Goal: Task Accomplishment & Management: Complete application form

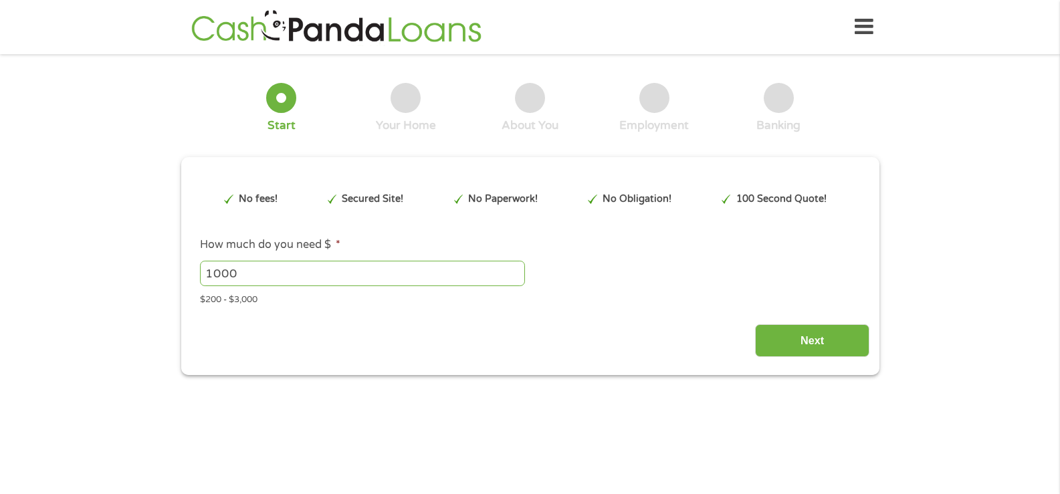
type input "[DEMOGRAPHIC_DATA]"
click at [250, 277] on input "1000" at bounding box center [362, 273] width 325 height 25
type input "1"
type input "200.00"
click at [815, 326] on input "Next" at bounding box center [812, 340] width 114 height 33
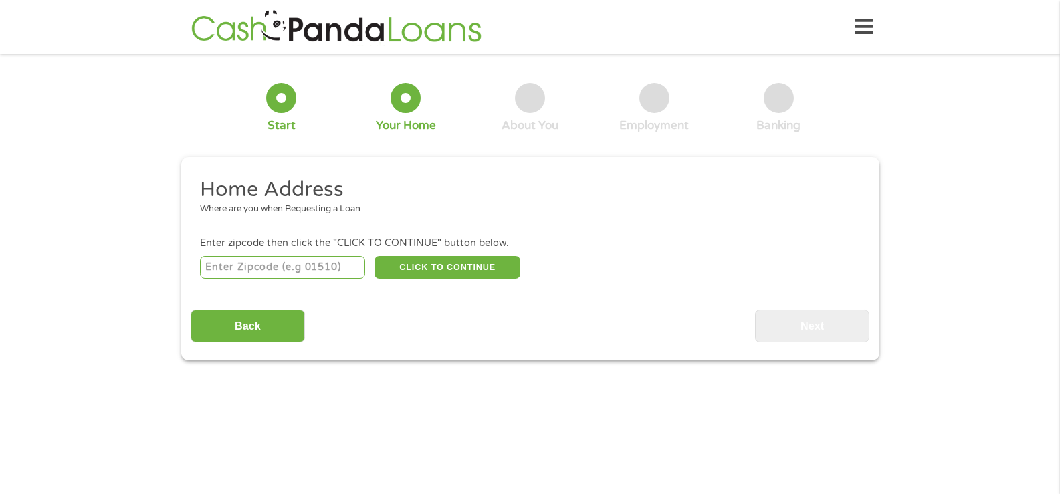
click at [307, 261] on input "number" at bounding box center [282, 267] width 165 height 23
type input "32701"
select select "[US_STATE]"
click at [451, 266] on button "CLICK TO CONTINUE" at bounding box center [448, 267] width 146 height 23
type input "32701"
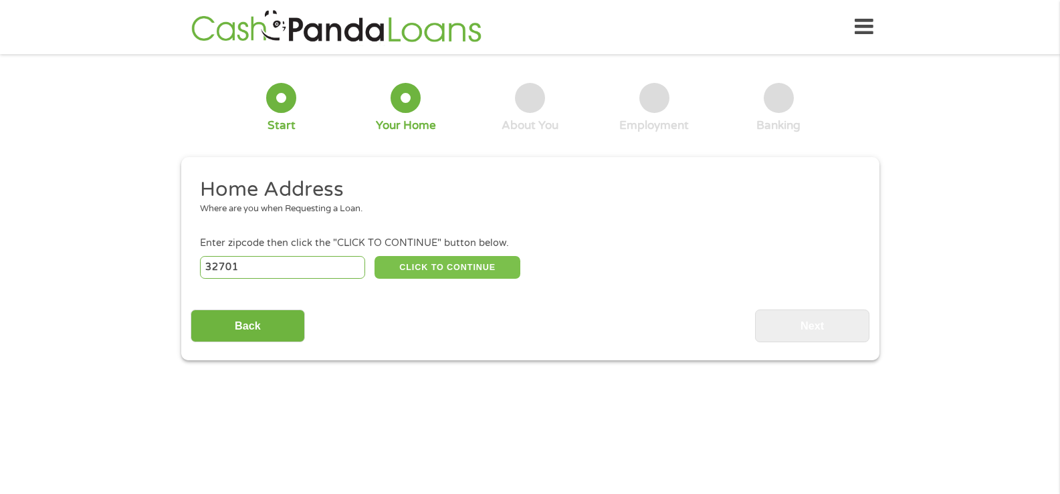
type input "[GEOGRAPHIC_DATA]"
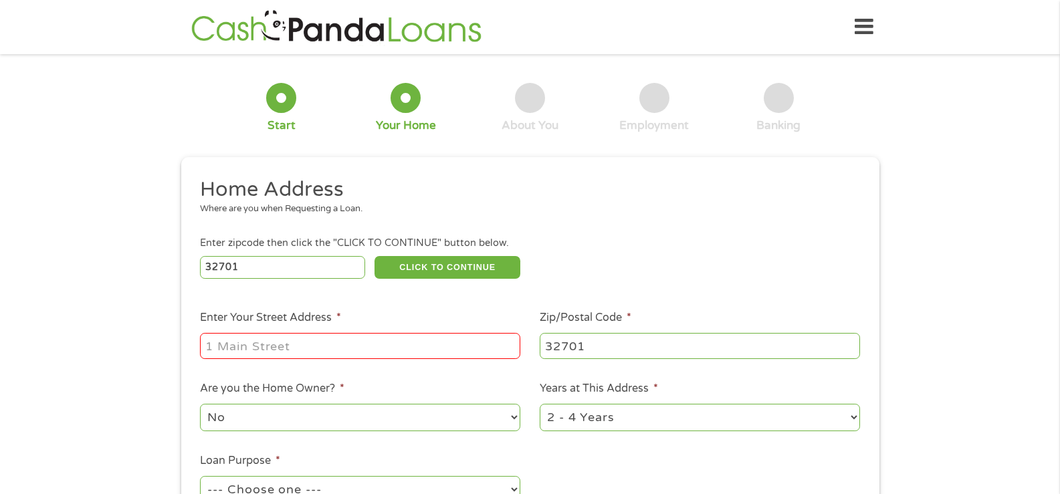
click at [284, 342] on input "Enter Your Street Address *" at bounding box center [360, 345] width 320 height 25
type input "[STREET_ADDRESS]"
click at [850, 411] on select "1 Year or less 1 - 2 Years 2 - 4 Years Over 4 Years" at bounding box center [700, 417] width 320 height 27
select select "60months"
click at [540, 404] on select "1 Year or less 1 - 2 Years 2 - 4 Years Over 4 Years" at bounding box center [700, 417] width 320 height 27
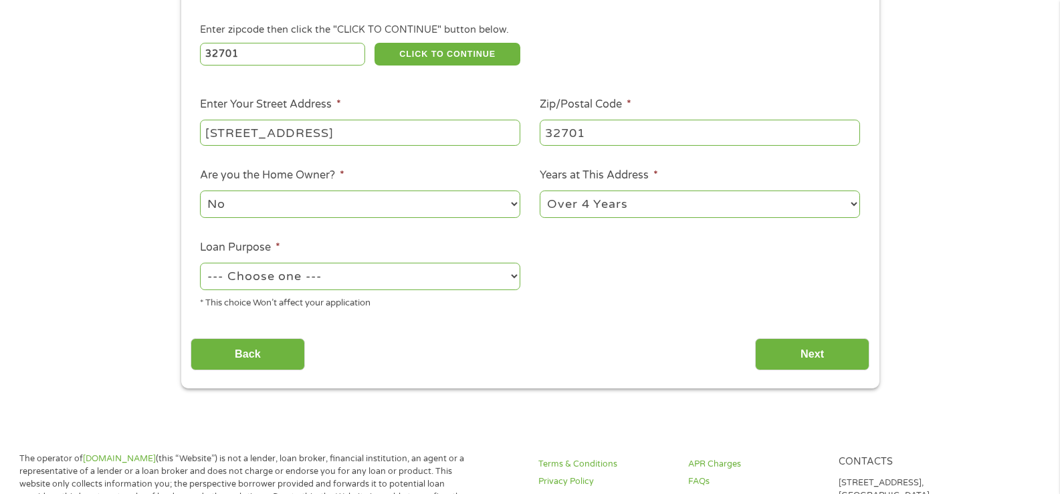
scroll to position [222, 0]
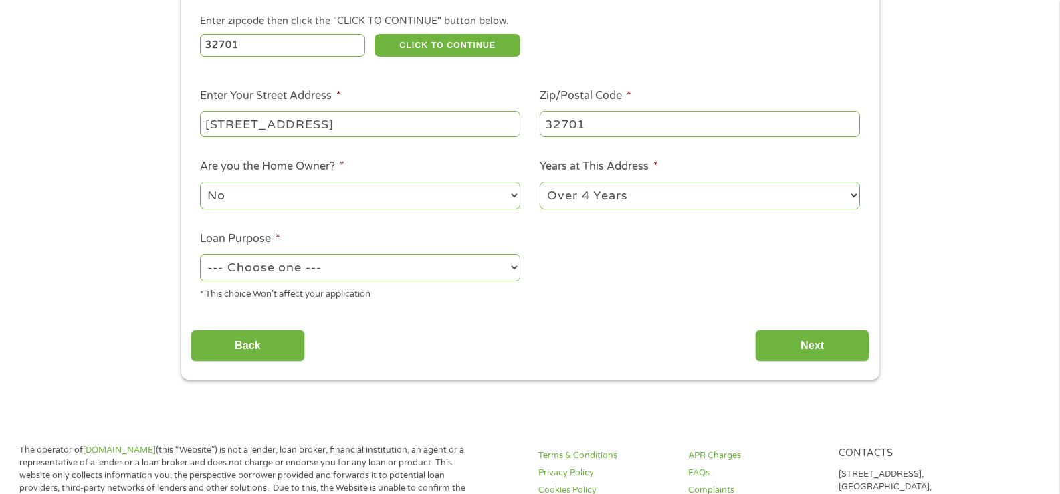
click at [515, 270] on select "--- Choose one --- Pay Bills Debt Consolidation Home Improvement Major Purchase…" at bounding box center [360, 267] width 320 height 27
select select "debtconsolidation"
click at [200, 254] on select "--- Choose one --- Pay Bills Debt Consolidation Home Improvement Major Purchase…" at bounding box center [360, 267] width 320 height 27
click at [822, 339] on input "Next" at bounding box center [812, 346] width 114 height 33
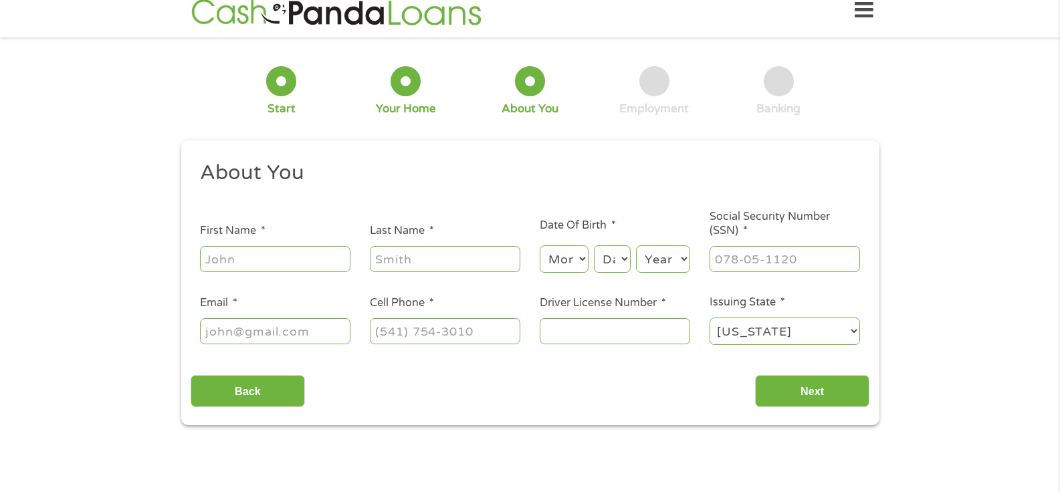
scroll to position [0, 0]
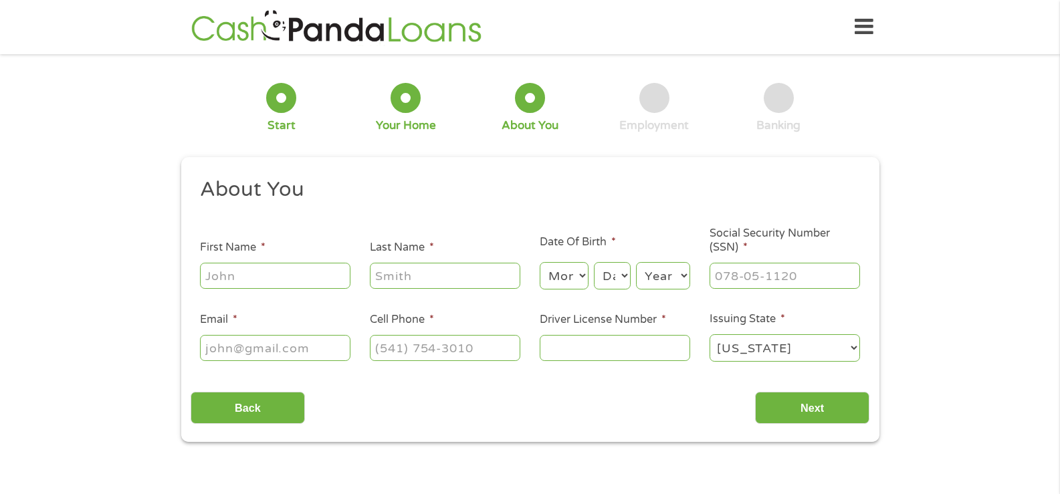
click at [292, 274] on input "First Name *" at bounding box center [275, 275] width 150 height 25
type input "Kem"
type input "[PERSON_NAME]"
type input "[EMAIL_ADDRESS][DOMAIN_NAME]"
type input "[PHONE_NUMBER]"
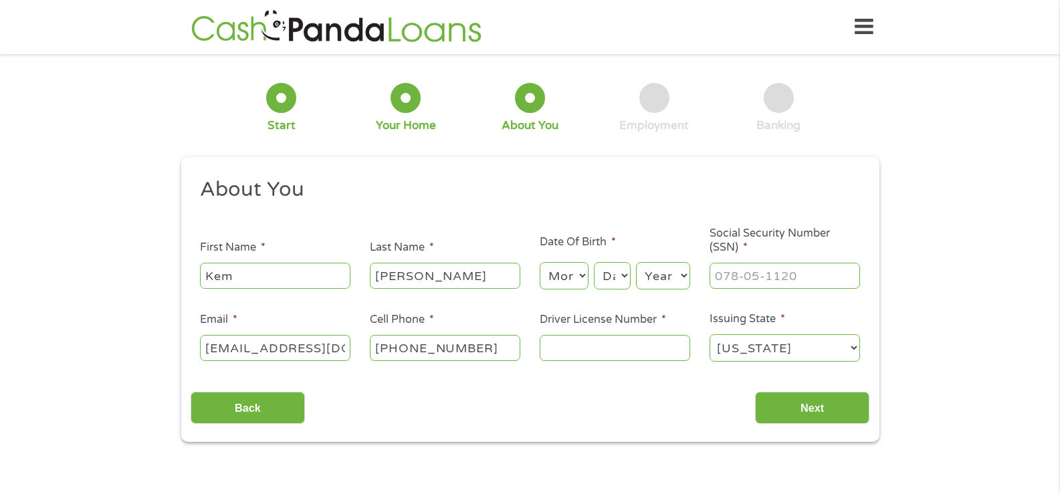
click at [579, 276] on select "Month 1 2 3 4 5 6 7 8 9 10 11 12" at bounding box center [564, 275] width 49 height 27
select select "3"
click at [540, 262] on select "Month 1 2 3 4 5 6 7 8 9 10 11 12" at bounding box center [564, 275] width 49 height 27
click at [623, 279] on select "Day 1 2 3 4 5 6 7 8 9 10 11 12 13 14 15 16 17 18 19 20 21 22 23 24 25 26 27 28 …" at bounding box center [612, 275] width 36 height 27
select select "4"
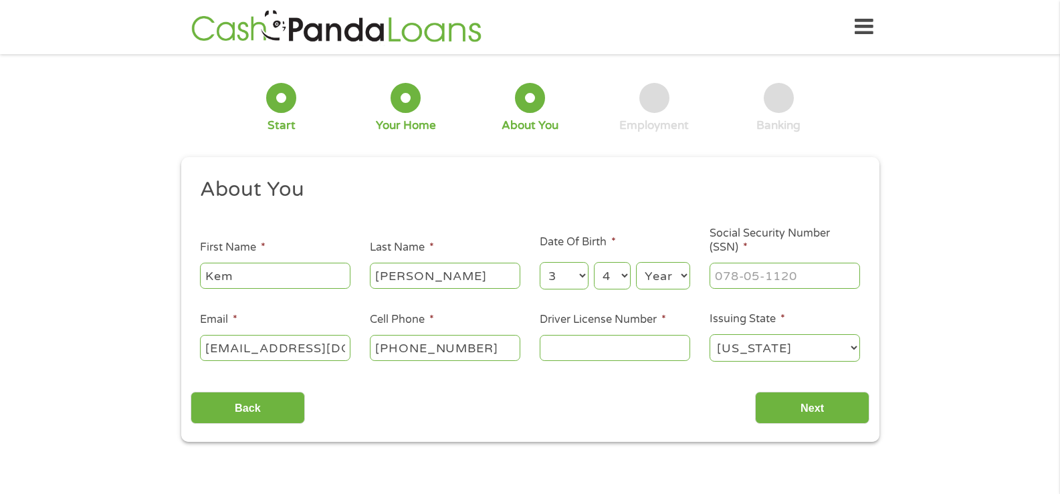
click at [594, 262] on select "Day 1 2 3 4 5 6 7 8 9 10 11 12 13 14 15 16 17 18 19 20 21 22 23 24 25 26 27 28 …" at bounding box center [612, 275] width 36 height 27
click at [679, 272] on select "Year [DATE] 2006 2005 2004 2003 2002 2001 2000 1999 1998 1997 1996 1995 1994 19…" at bounding box center [663, 275] width 54 height 27
select select "1961"
click at [636, 262] on select "Year [DATE] 2006 2005 2004 2003 2002 2001 2000 1999 1998 1997 1996 1995 1994 19…" at bounding box center [663, 275] width 54 height 27
click at [574, 352] on input "Driver License Number *" at bounding box center [615, 347] width 150 height 25
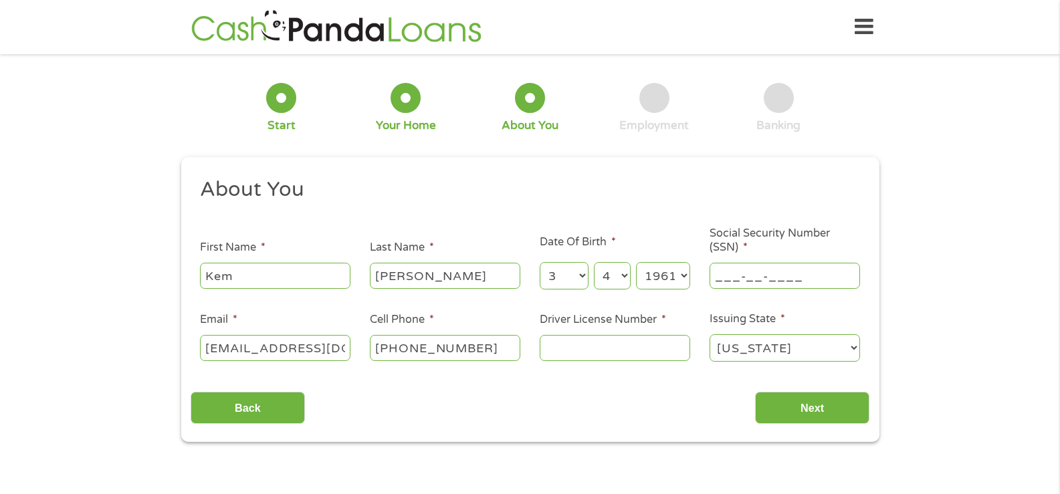
click at [742, 272] on input "___-__-____" at bounding box center [785, 275] width 150 height 25
type input "378-70-6191"
click at [589, 354] on input "Driver License Number *" at bounding box center [615, 347] width 150 height 25
click at [589, 348] on input "Driver License Number *" at bounding box center [615, 347] width 150 height 25
type input "J250512610840"
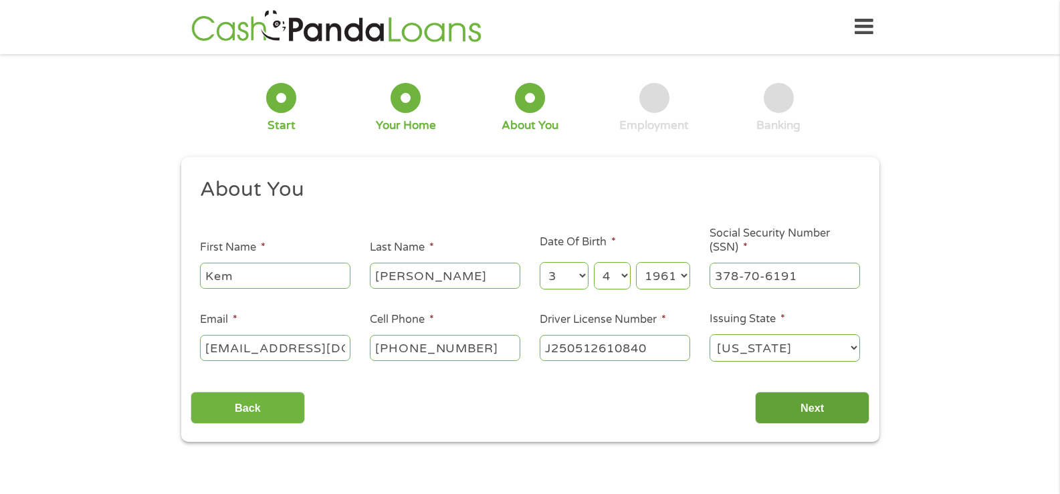
click at [800, 399] on input "Next" at bounding box center [812, 408] width 114 height 33
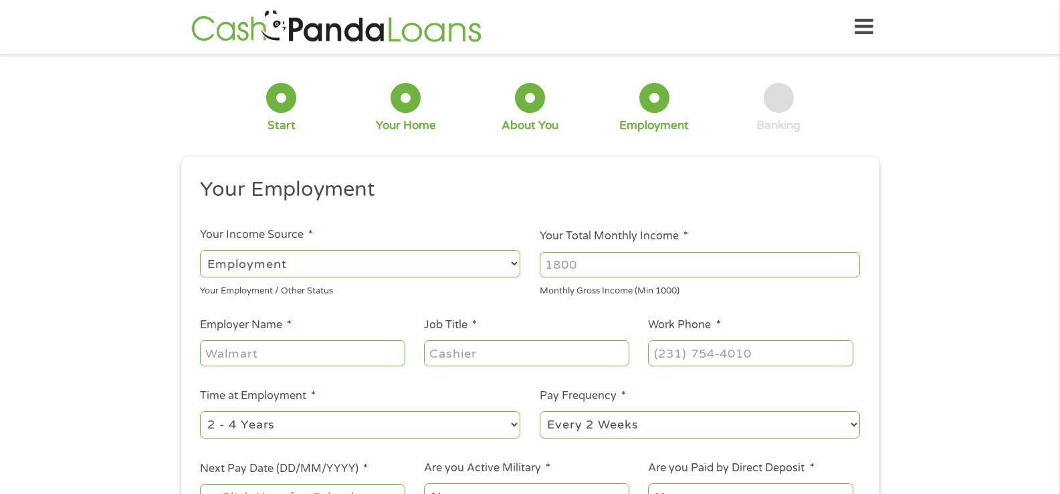
scroll to position [5, 5]
click at [798, 407] on li "Pay Frequency * --- Choose one --- Every 2 Weeks Every Week Monthly Semi-Monthly" at bounding box center [700, 414] width 340 height 53
click at [511, 259] on select "--- Choose one --- Employment [DEMOGRAPHIC_DATA] Benefits" at bounding box center [360, 263] width 320 height 27
select select "benefits"
click at [200, 250] on select "--- Choose one --- Employment [DEMOGRAPHIC_DATA] Benefits" at bounding box center [360, 263] width 320 height 27
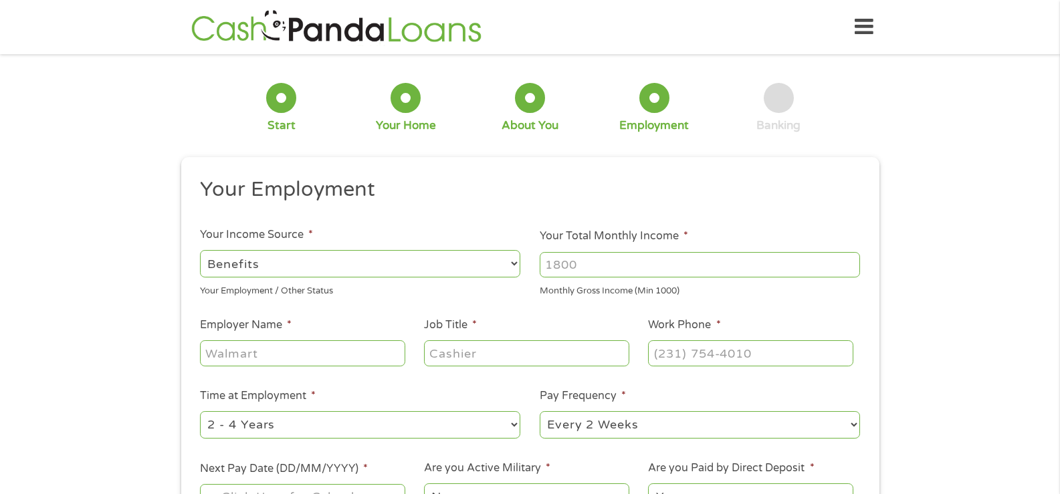
type input "Other"
type input "[PHONE_NUMBER]"
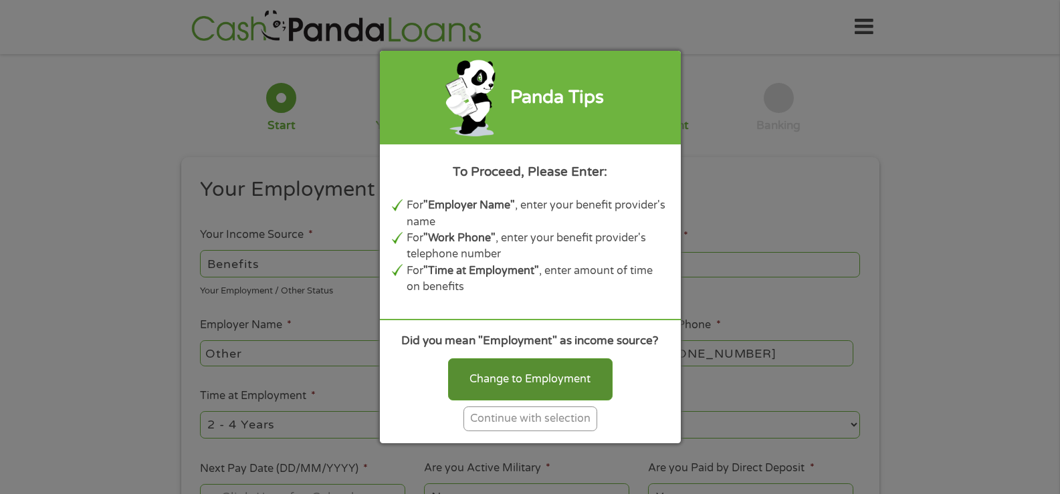
click at [545, 375] on div "Change to Employment" at bounding box center [530, 378] width 165 height 41
select select "fullTime"
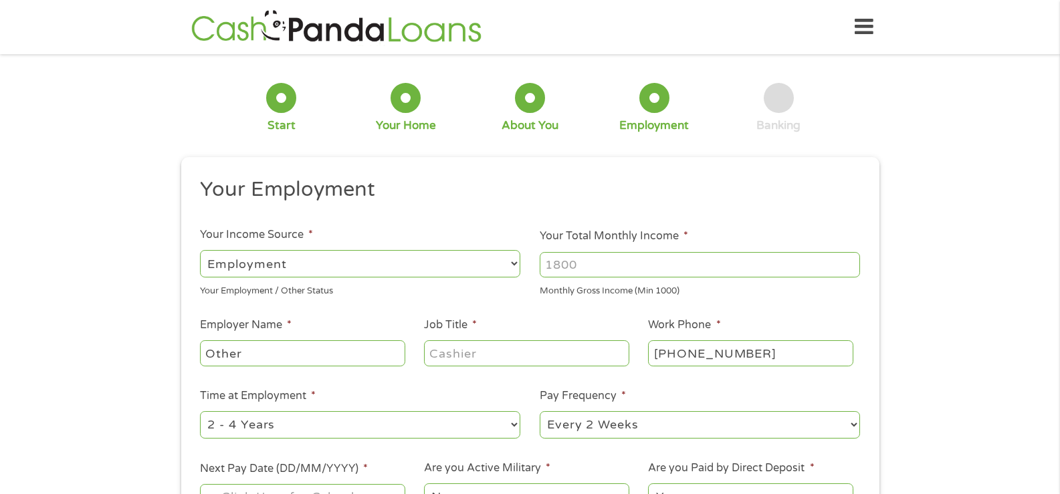
click at [576, 261] on input "Your Total Monthly Income *" at bounding box center [700, 264] width 320 height 25
type input "3200.00"
click at [480, 355] on input "Job Title *" at bounding box center [526, 352] width 205 height 25
type input "Investment Income"
click at [308, 350] on input "Other" at bounding box center [302, 352] width 205 height 25
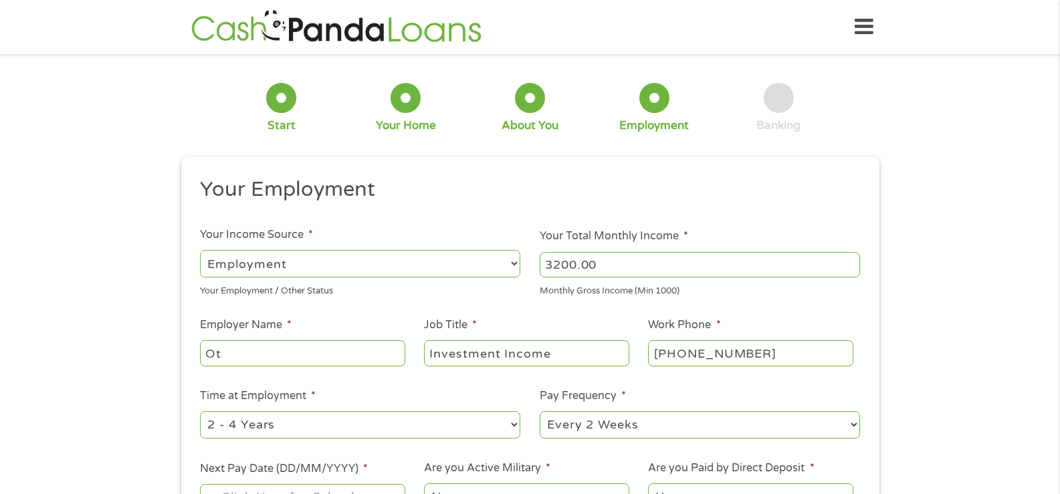
type input "O"
type input "Investment Income /Social Secrity"
click at [509, 425] on select "--- Choose one --- 1 Year or less 1 - 2 Years 2 - 4 Years Over 4 Years" at bounding box center [360, 424] width 320 height 27
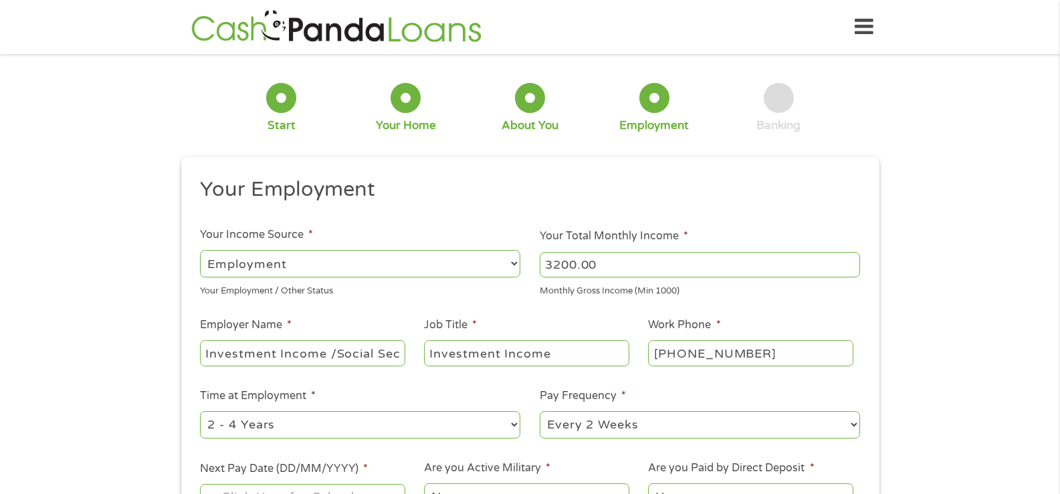
select select "60months"
click at [200, 411] on select "--- Choose one --- 1 Year or less 1 - 2 Years 2 - 4 Years Over 4 Years" at bounding box center [360, 424] width 320 height 27
click at [847, 422] on select "--- Choose one --- Every 2 Weeks Every Week Monthly Semi-Monthly" at bounding box center [700, 424] width 320 height 27
select select "monthly"
click at [540, 411] on select "--- Choose one --- Every 2 Weeks Every Week Monthly Semi-Monthly" at bounding box center [700, 424] width 320 height 27
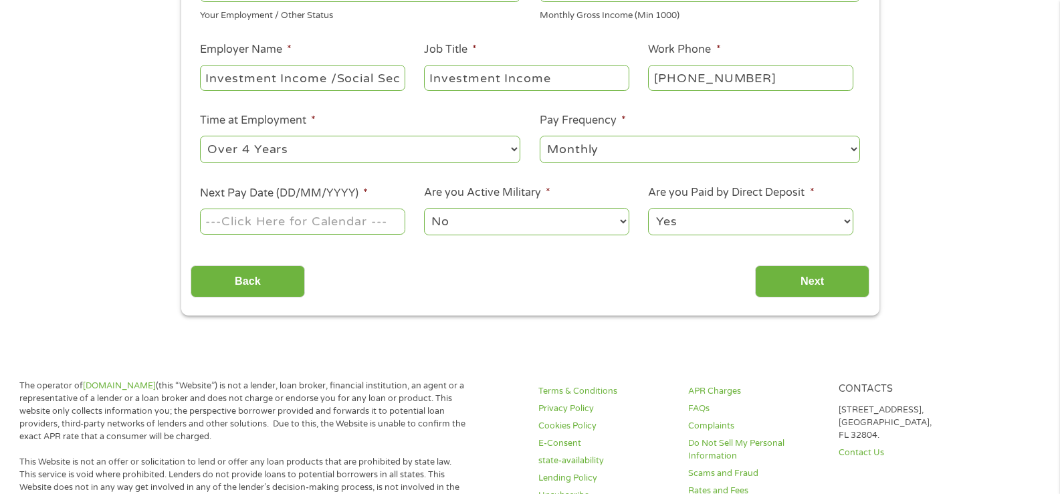
scroll to position [293, 0]
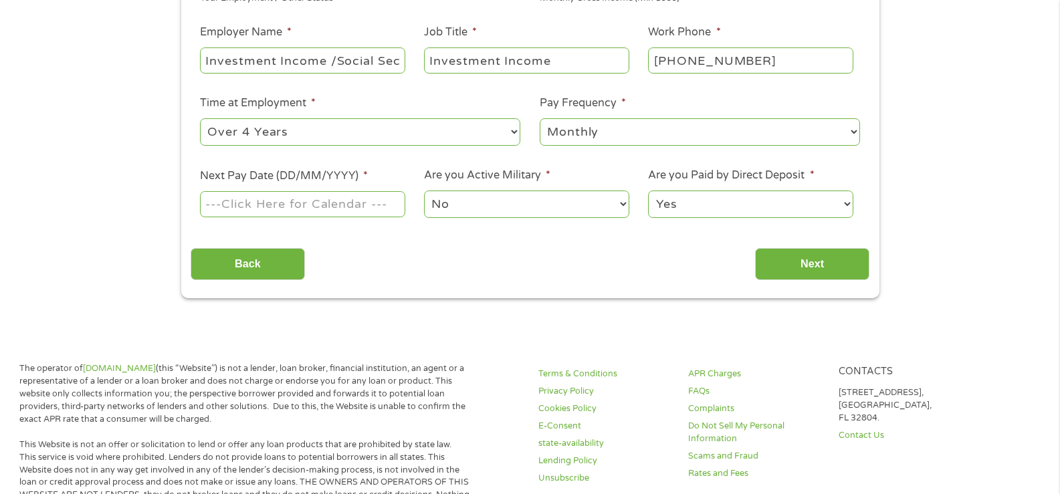
click at [384, 212] on input "Next Pay Date (DD/MM/YYYY) *" at bounding box center [302, 203] width 205 height 25
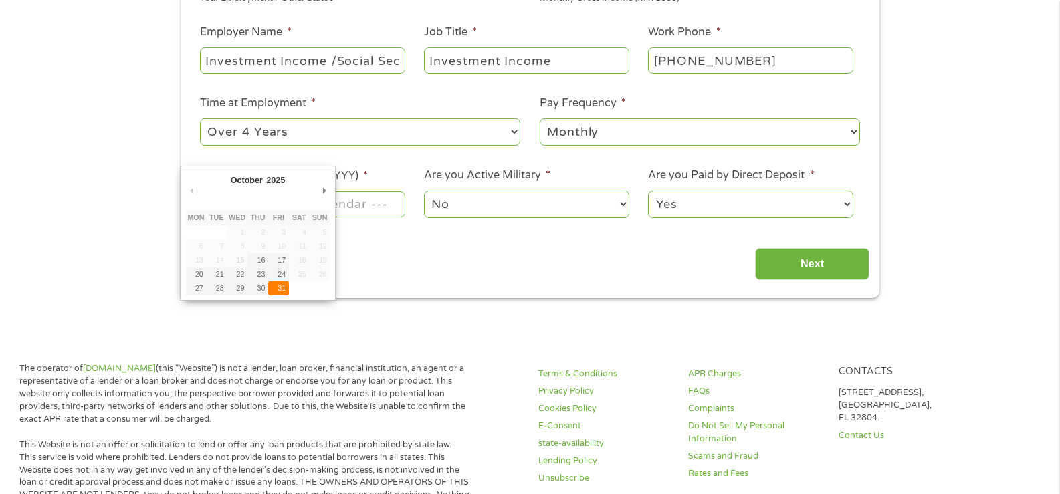
type input "[DATE]"
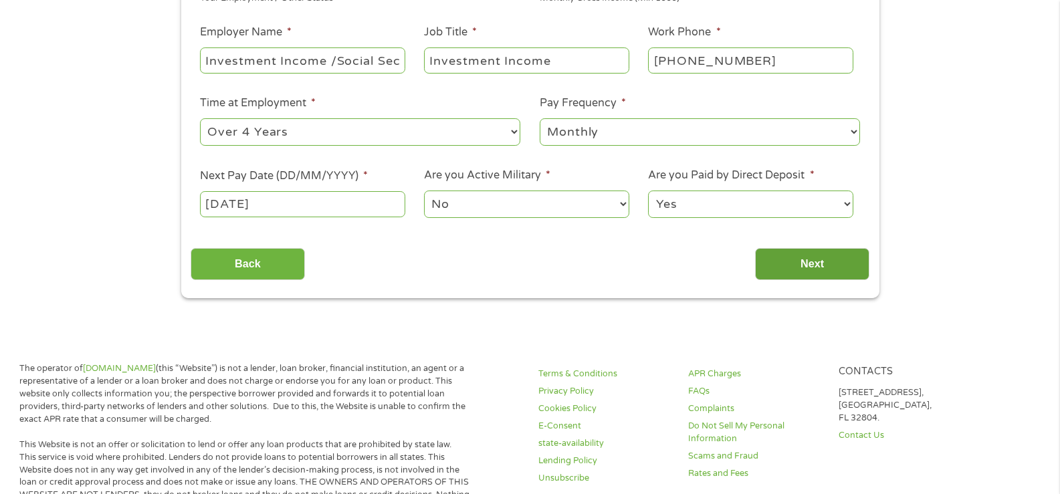
click at [776, 266] on input "Next" at bounding box center [812, 264] width 114 height 33
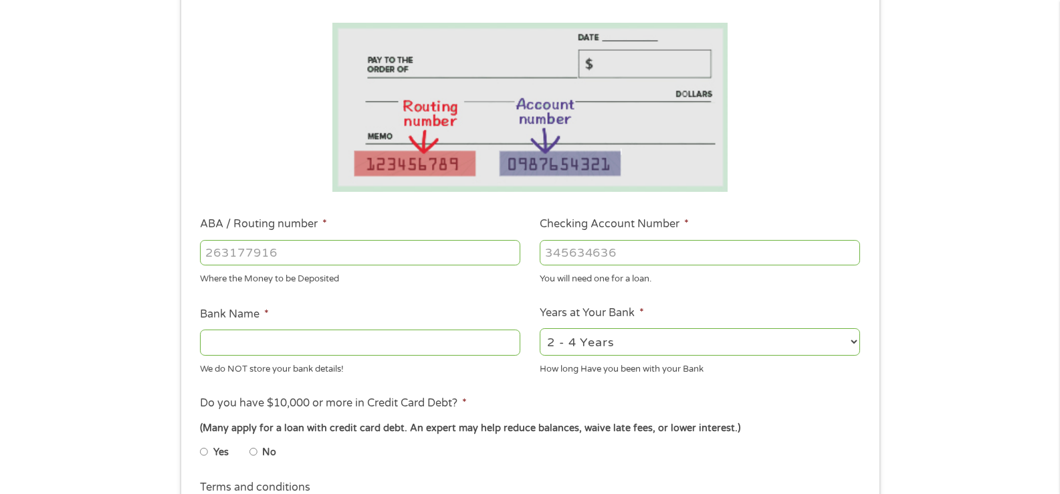
scroll to position [240, 0]
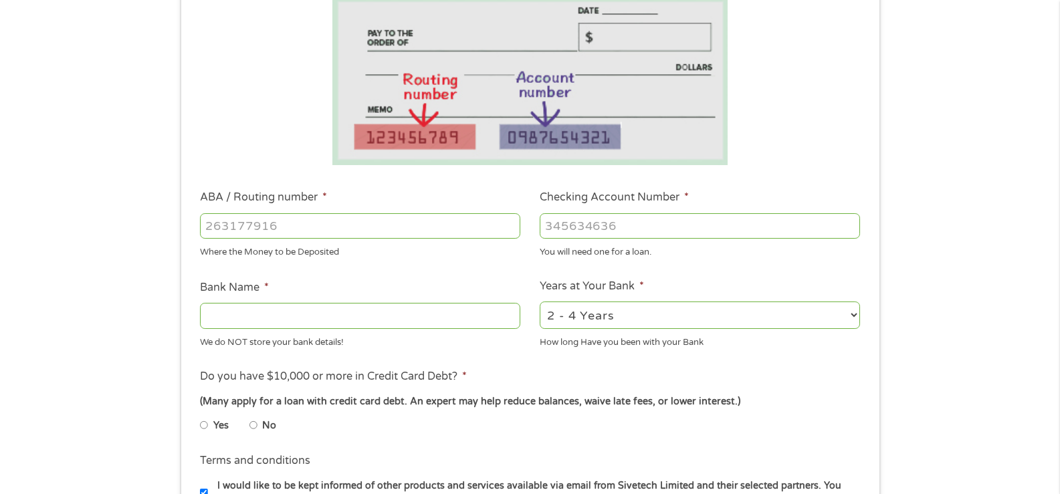
click at [220, 231] on input "ABA / Routing number *" at bounding box center [360, 225] width 320 height 25
type input "063104668"
type input "REGIONS BANK"
type input "063104668"
click at [601, 224] on input "Checking Account Number *" at bounding box center [700, 225] width 320 height 25
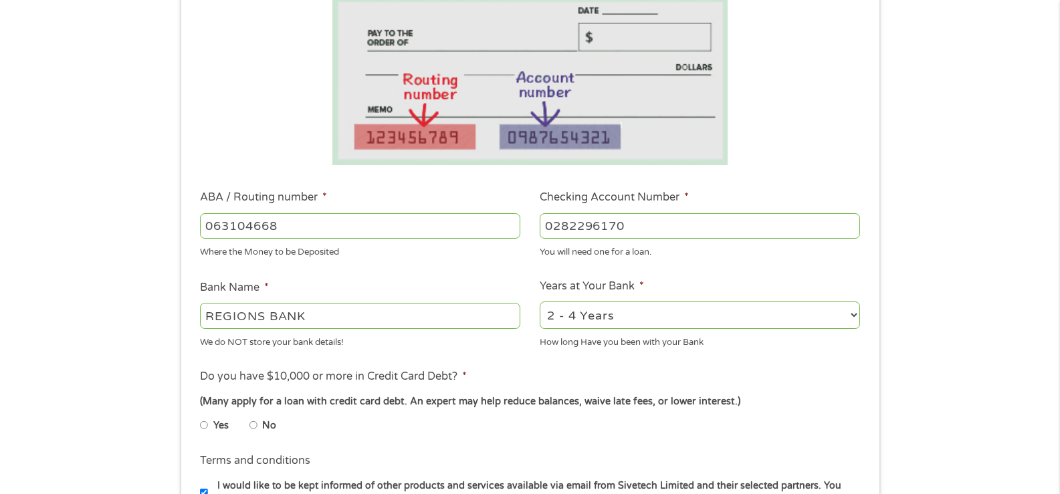
type input "0282296170"
click at [849, 311] on select "2 - 4 Years 6 - 12 Months 1 - 2 Years Over 4 Years" at bounding box center [700, 315] width 320 height 27
select select "60months"
click at [540, 302] on select "2 - 4 Years 6 - 12 Months 1 - 2 Years Over 4 Years" at bounding box center [700, 315] width 320 height 27
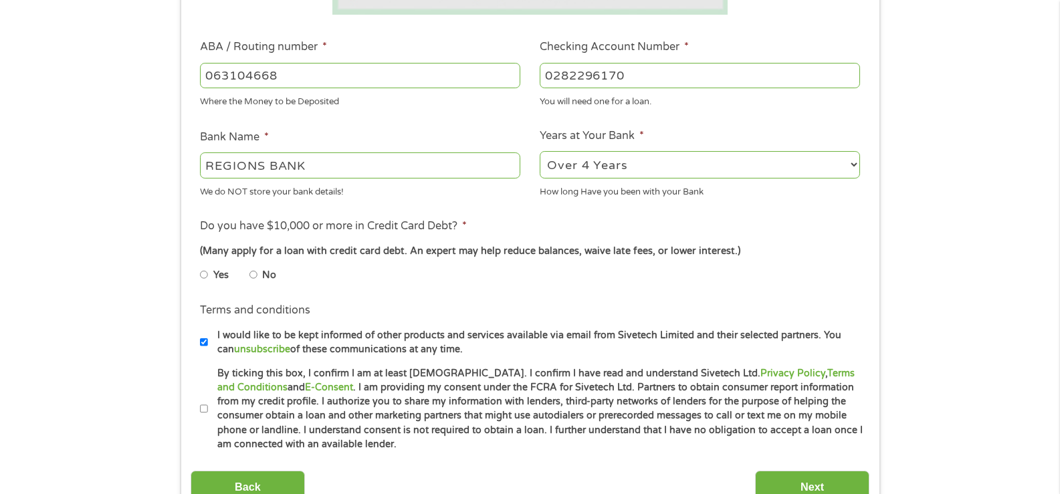
scroll to position [427, 0]
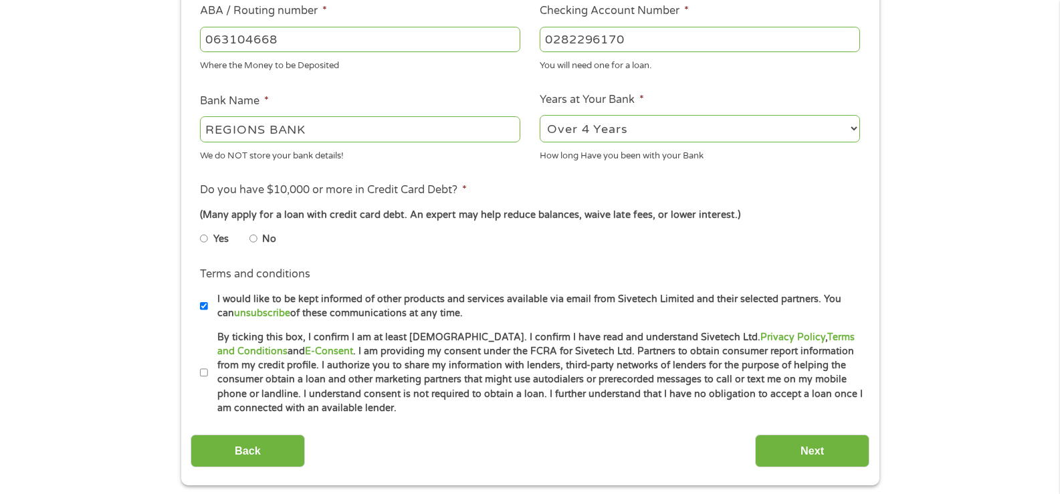
click at [253, 243] on input "No" at bounding box center [253, 238] width 8 height 21
radio input "true"
click at [203, 371] on input "By ticking this box, I confirm I am at least [DEMOGRAPHIC_DATA]. I confirm I ha…" at bounding box center [204, 372] width 8 height 21
checkbox input "true"
click at [783, 444] on input "Next" at bounding box center [812, 451] width 114 height 33
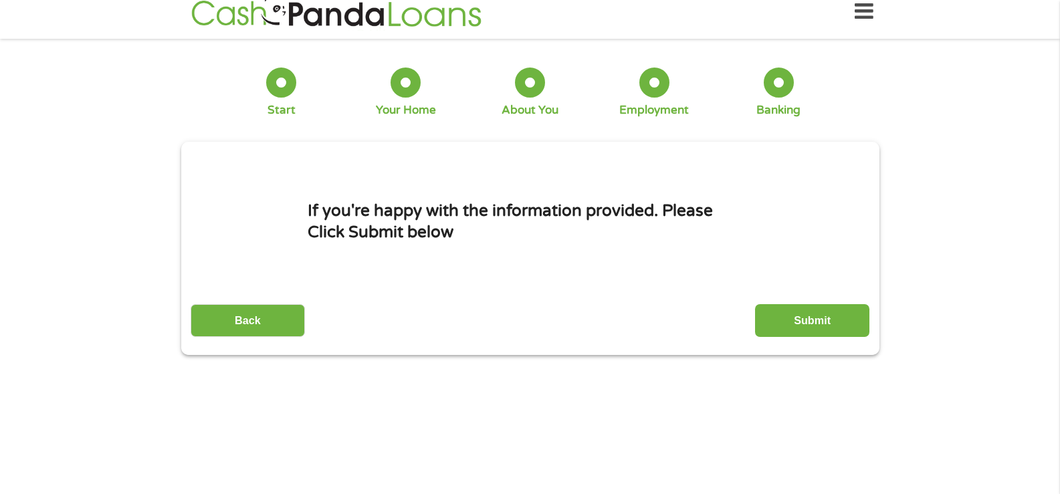
scroll to position [0, 0]
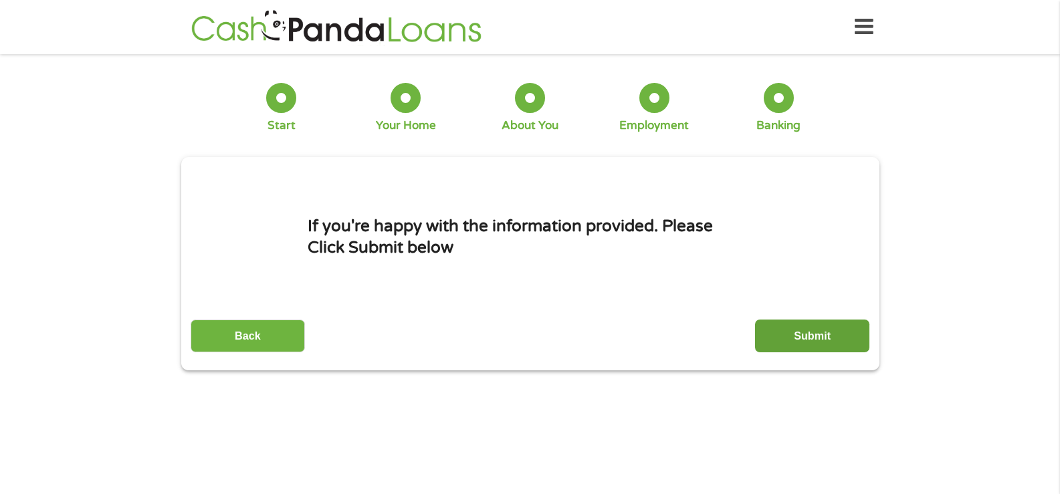
click at [809, 337] on input "Submit" at bounding box center [812, 336] width 114 height 33
